Goal: Register for event/course

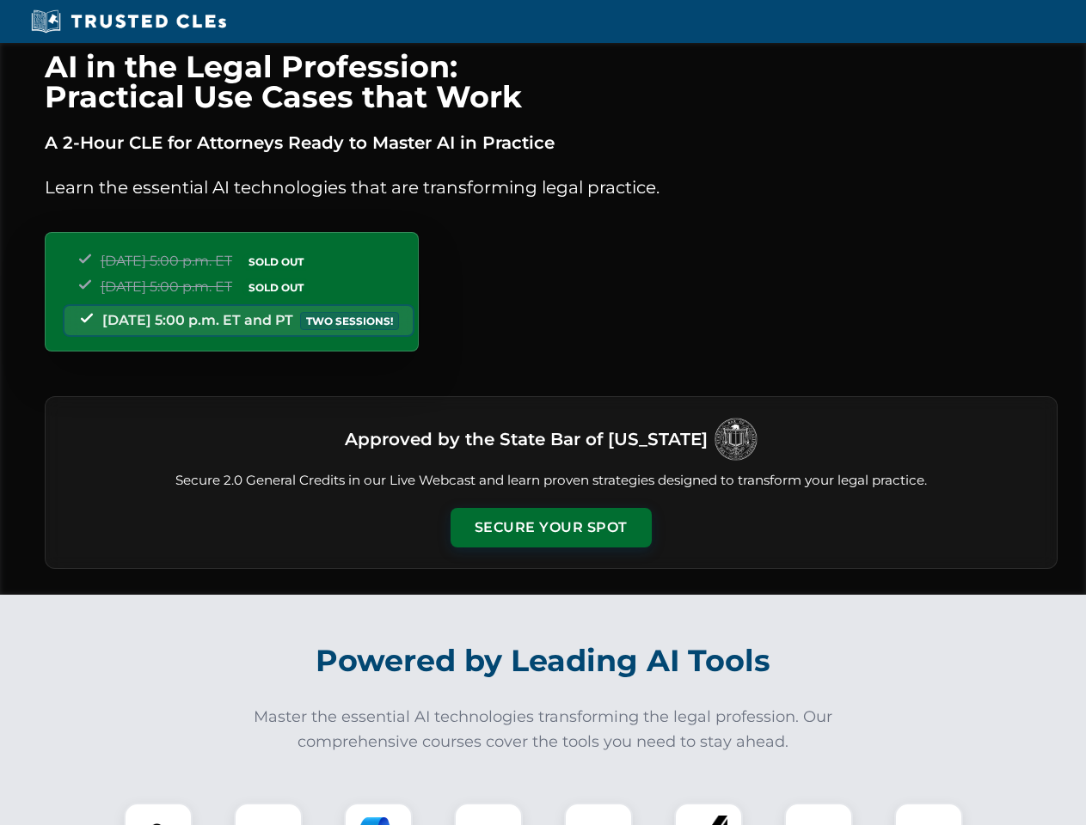
click at [550, 528] on button "Secure Your Spot" at bounding box center [551, 528] width 201 height 40
click at [158, 814] on img at bounding box center [158, 838] width 50 height 50
click at [268, 814] on div at bounding box center [268, 837] width 69 height 69
click at [378, 814] on div at bounding box center [378, 837] width 69 height 69
